Goal: Check status: Check status

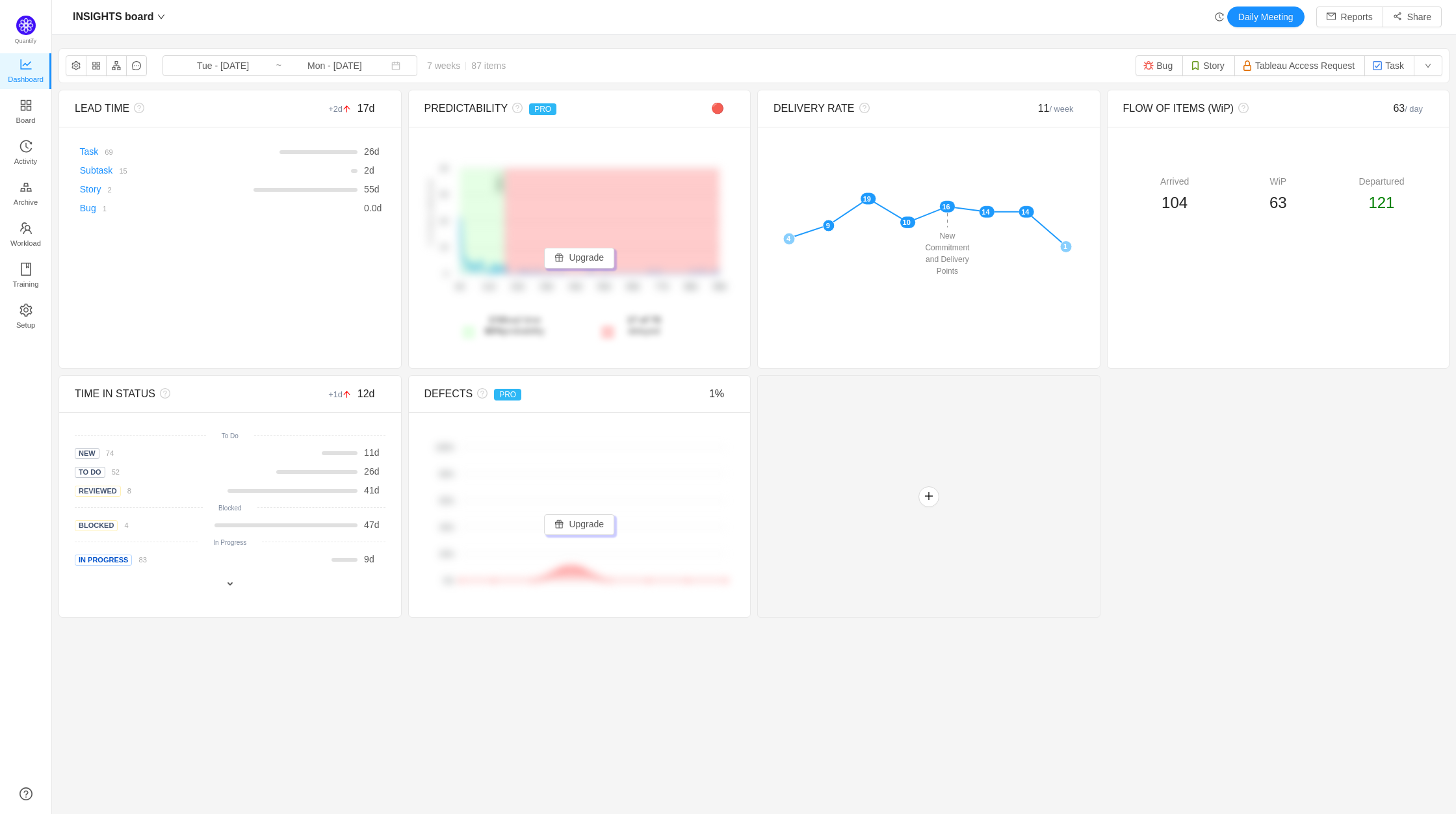
scroll to position [795, 1375]
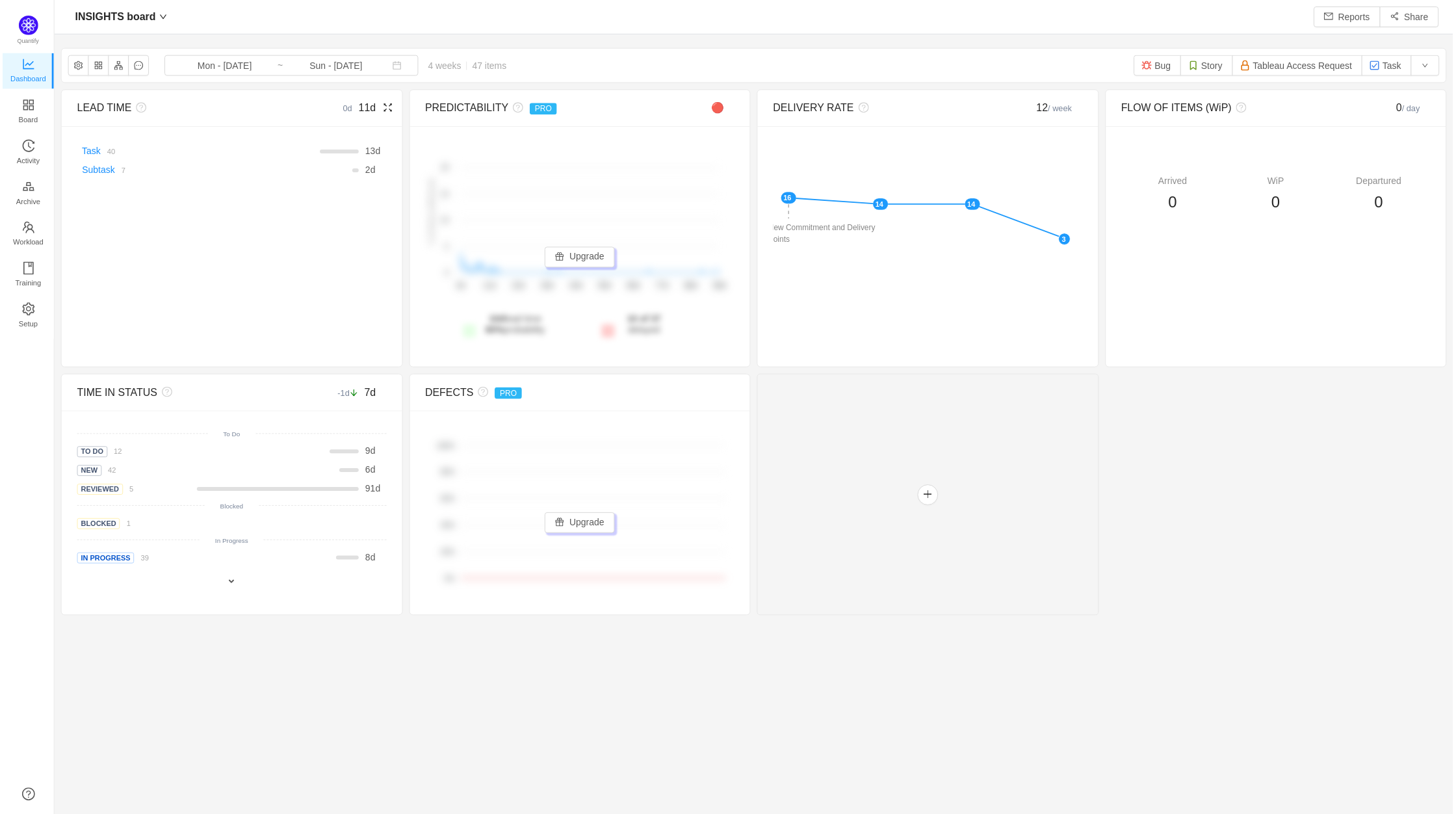
scroll to position [795, 1375]
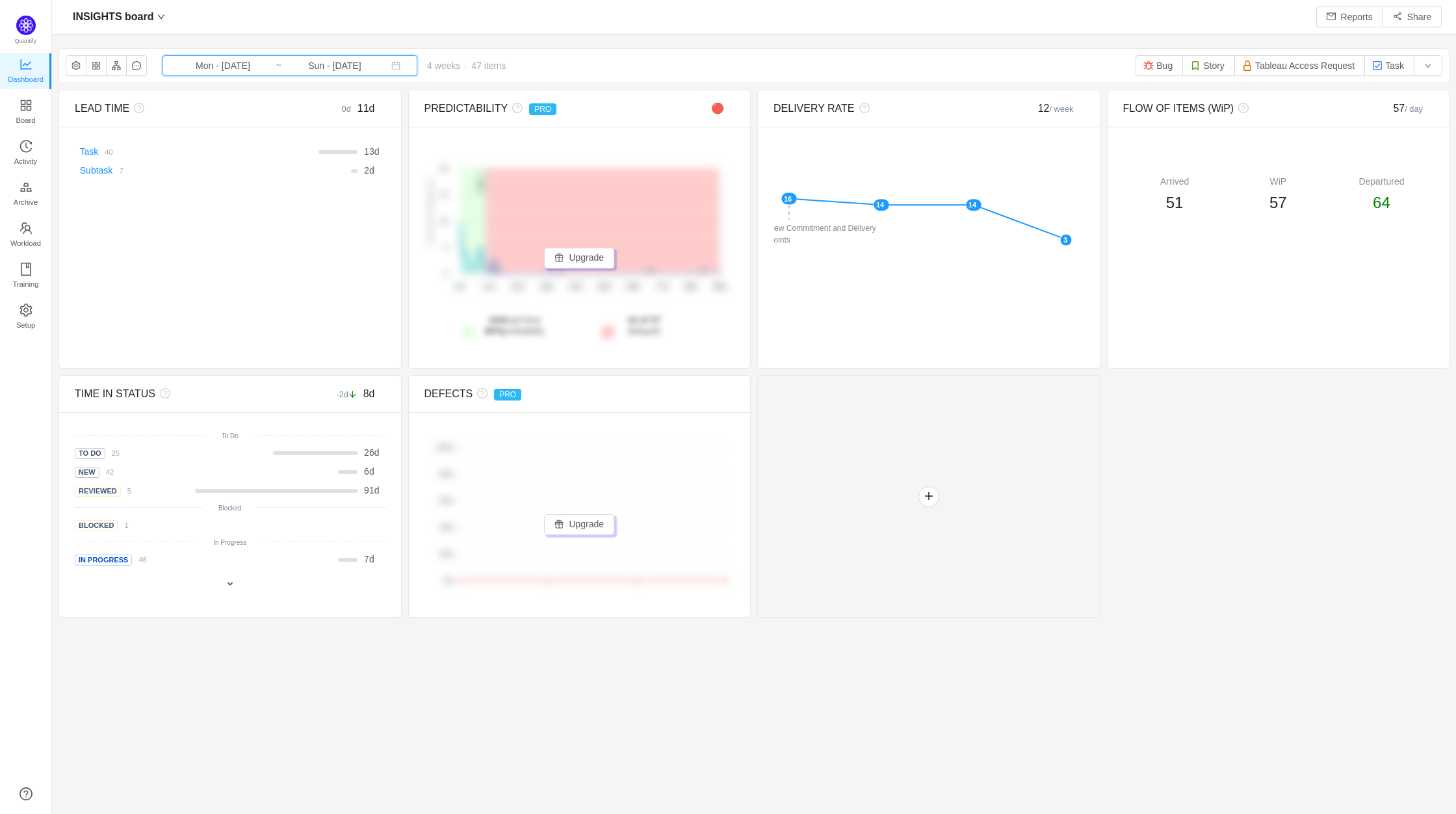
click at [265, 58] on span "Mon - [DATE] ~ Sun - [DATE]" at bounding box center [290, 66] width 255 height 21
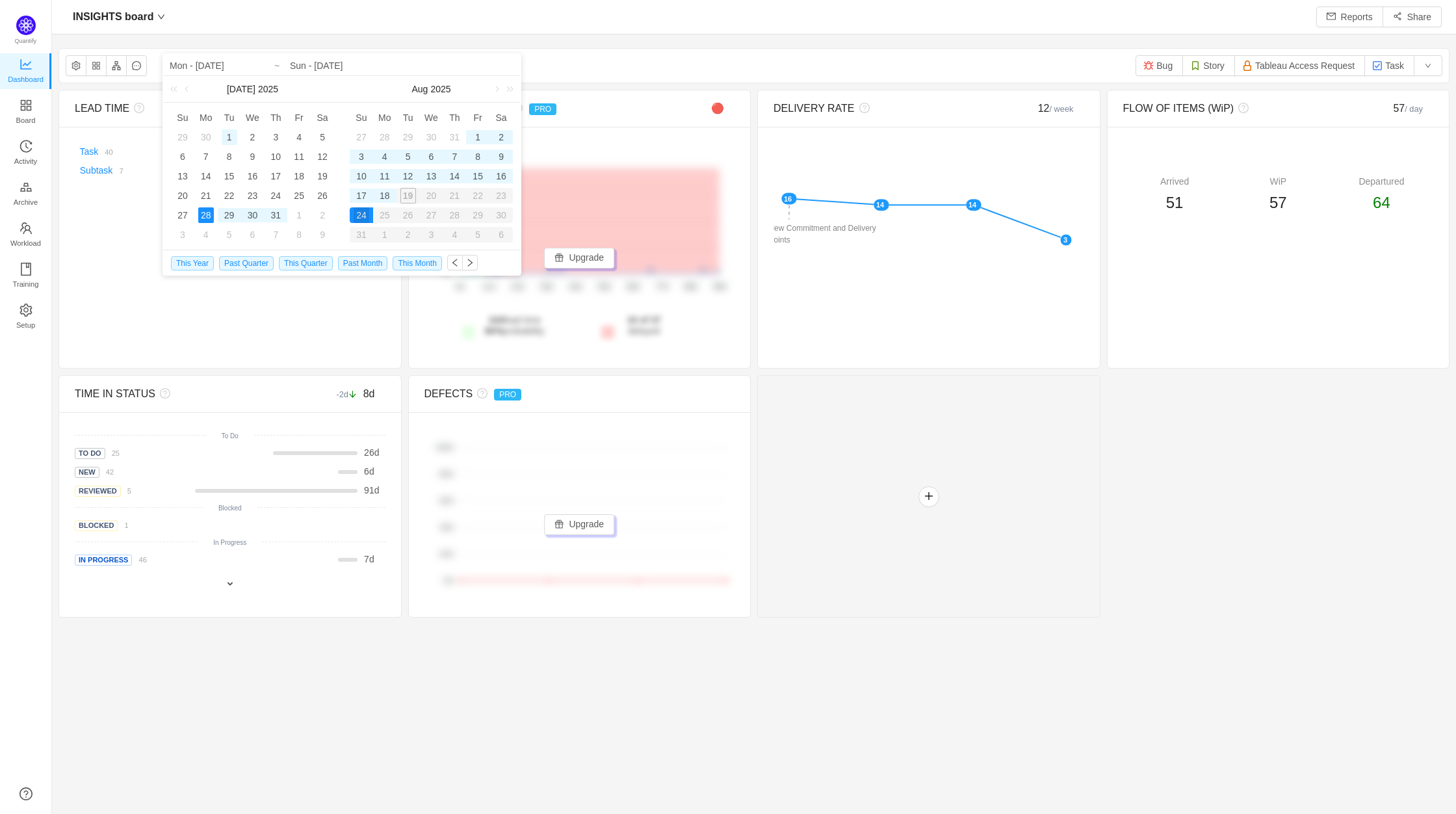
click at [228, 136] on div "1" at bounding box center [229, 137] width 16 height 16
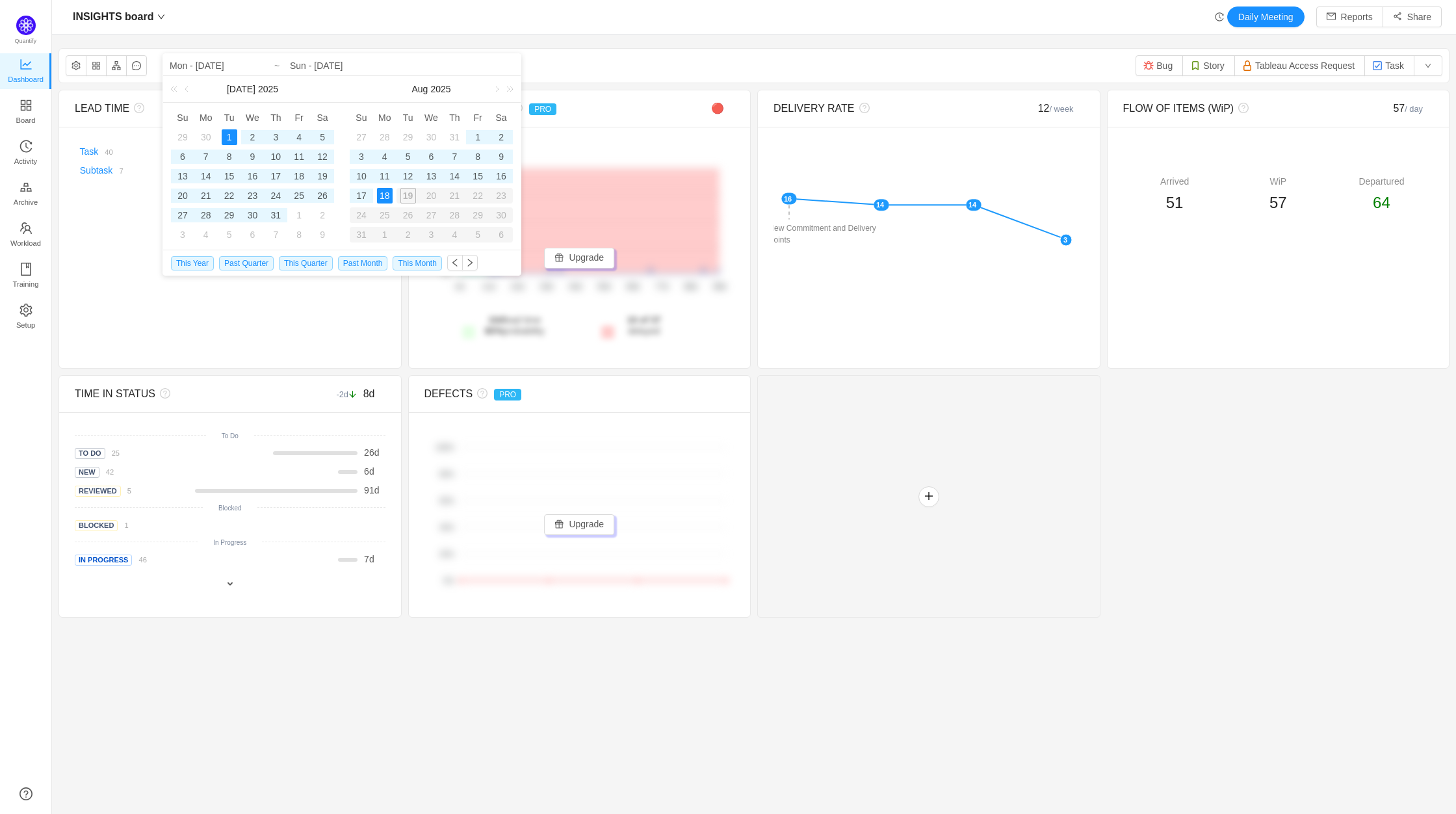
click at [408, 200] on div "19" at bounding box center [408, 195] width 23 height 16
click at [387, 196] on div "18" at bounding box center [385, 195] width 16 height 16
type input "Tue - [DATE]"
type input "Mon - [DATE]"
